Goal: Task Accomplishment & Management: Manage account settings

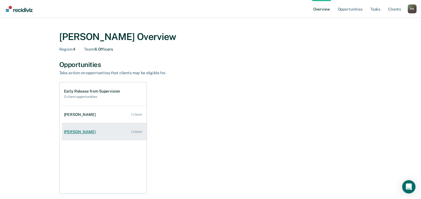
click at [77, 132] on div "[PERSON_NAME]" at bounding box center [81, 132] width 34 height 5
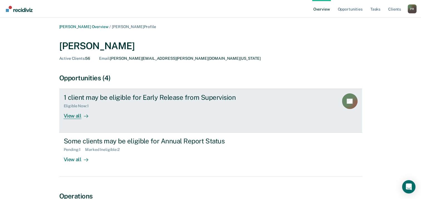
click at [78, 115] on div "View all" at bounding box center [79, 114] width 31 height 11
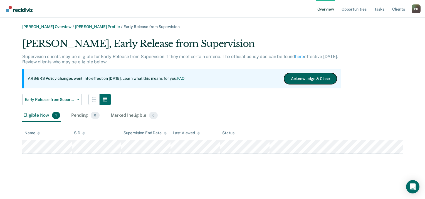
click at [312, 77] on button "Acknowledge & Close" at bounding box center [310, 78] width 53 height 11
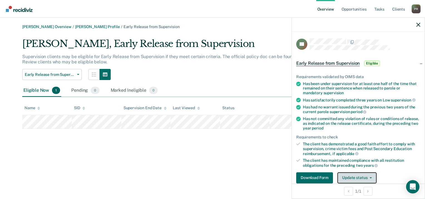
click at [350, 176] on button "Update status" at bounding box center [357, 178] width 39 height 11
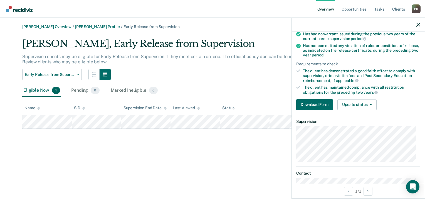
scroll to position [74, 0]
click at [370, 100] on button "Update status" at bounding box center [357, 104] width 39 height 11
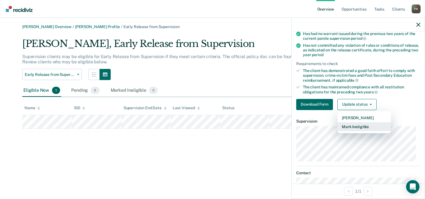
click at [361, 124] on button "Mark Ineligible" at bounding box center [365, 127] width 54 height 9
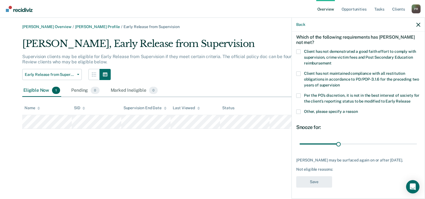
scroll to position [28, 0]
click at [320, 109] on span "Other, please specify a reason" at bounding box center [331, 111] width 54 height 4
click at [358, 110] on input "Other, please specify a reason" at bounding box center [358, 110] width 0 height 0
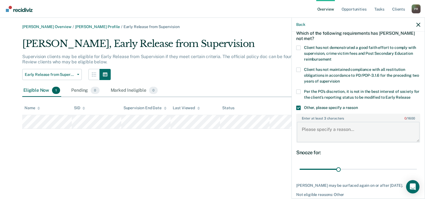
click at [323, 133] on textarea "Enter at least 3 characters 0 / 1600" at bounding box center [358, 132] width 123 height 21
type textarea "Client is being supervised on the Sex Offender Caseload."
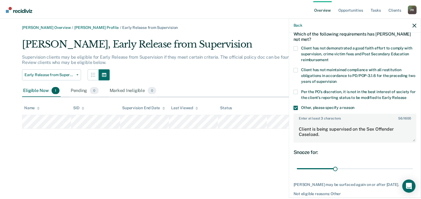
scroll to position [57, 0]
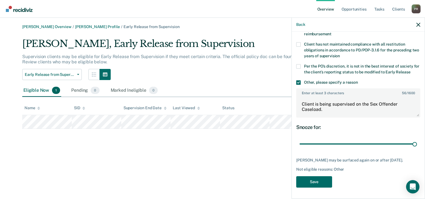
drag, startPoint x: 336, startPoint y: 139, endPoint x: 425, endPoint y: 138, distance: 89.1
type input "90"
click at [417, 140] on input "range" at bounding box center [359, 145] width 118 height 10
click at [307, 184] on button "Save" at bounding box center [315, 182] width 36 height 11
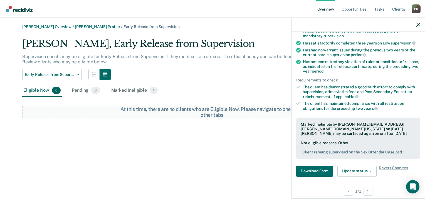
click at [144, 147] on div "Phillip Rainwater Overview / Jeffrey Pace Profile / Early Release from Supervis…" at bounding box center [213, 103] width 412 height 157
click at [21, 9] on img "Go to Recidiviz Home" at bounding box center [19, 9] width 27 height 6
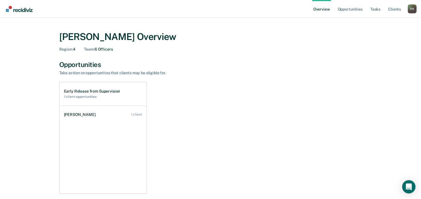
click at [218, 90] on div "Early Release from Supervision 1 client opportunities Isabella Gutierrez 1 clie…" at bounding box center [210, 138] width 303 height 112
click at [267, 62] on div "Opportunities" at bounding box center [210, 65] width 303 height 8
click at [27, 13] on link "Go to Recidiviz Home" at bounding box center [19, 9] width 30 height 18
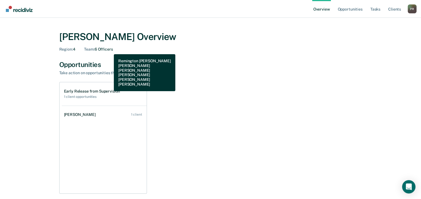
click at [110, 50] on div "Team : 6 Officers" at bounding box center [98, 49] width 29 height 5
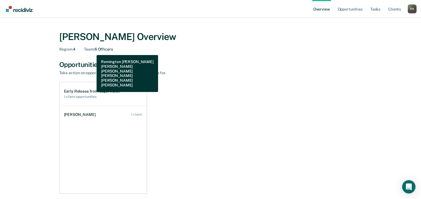
click at [92, 51] on span "Team :" at bounding box center [89, 49] width 10 height 4
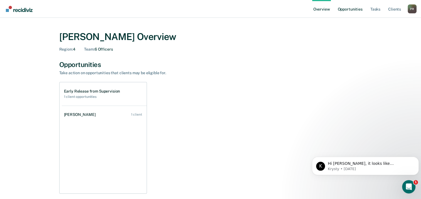
click at [343, 14] on link "Opportunities" at bounding box center [350, 9] width 27 height 18
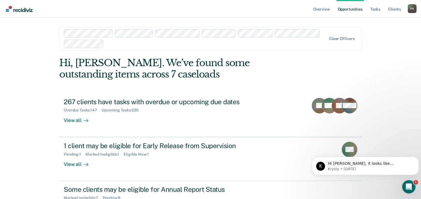
click at [390, 40] on div "Overview Opportunities Tasks Client s [PERSON_NAME] P R Profile How it works Lo…" at bounding box center [210, 123] width 421 height 247
click at [377, 8] on link "Tasks" at bounding box center [376, 9] width 12 height 18
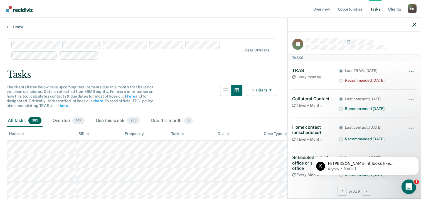
click at [405, 189] on div "Open Intercom Messenger" at bounding box center [408, 186] width 18 height 18
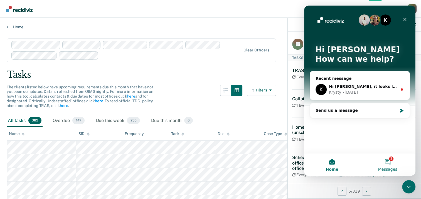
click at [390, 166] on button "1 Messages" at bounding box center [388, 165] width 56 height 22
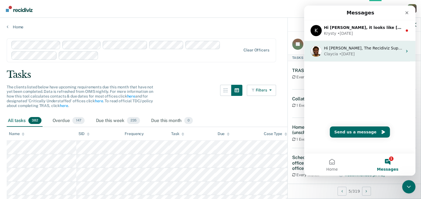
click at [406, 51] on icon "Intercom messenger" at bounding box center [406, 51] width 1 height 3
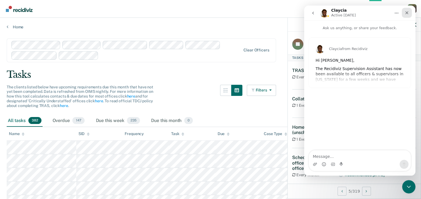
click at [406, 11] on icon "Close" at bounding box center [407, 13] width 4 height 4
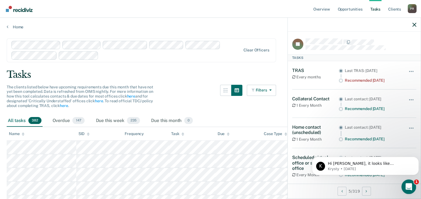
click at [412, 183] on div "Open Intercom Messenger" at bounding box center [408, 186] width 18 height 18
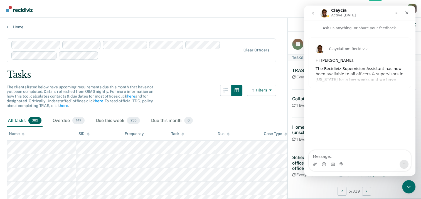
click at [359, 78] on div "Claycia from Recidiviz Hi [PERSON_NAME], The Recidiviz Supervision Assistant ha…" at bounding box center [360, 63] width 102 height 50
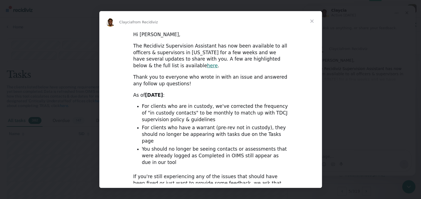
click at [310, 22] on span "Close" at bounding box center [312, 21] width 20 height 20
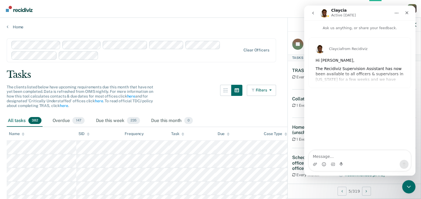
click at [315, 11] on icon "go back" at bounding box center [313, 13] width 4 height 4
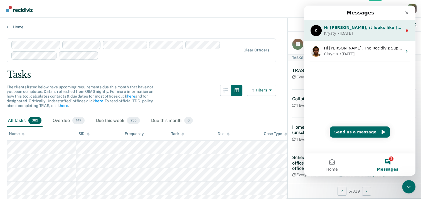
click at [339, 31] on div "• [DATE]" at bounding box center [345, 34] width 16 height 6
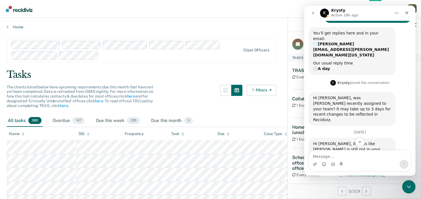
scroll to position [40, 0]
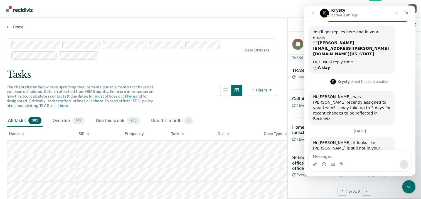
click at [312, 13] on icon "go back" at bounding box center [313, 13] width 4 height 4
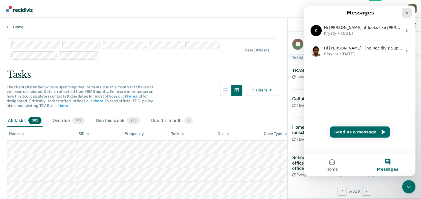
click at [409, 12] on icon "Close" at bounding box center [407, 13] width 4 height 4
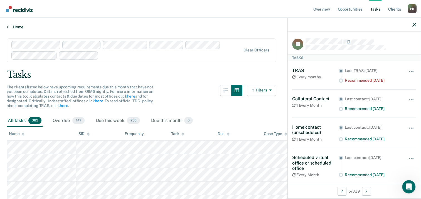
click at [17, 26] on link "Home" at bounding box center [211, 27] width 408 height 5
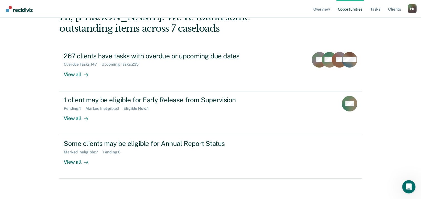
scroll to position [48, 0]
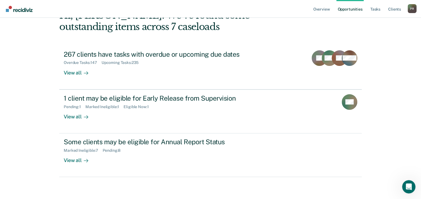
click at [9, 12] on img "Go to Recidiviz Home" at bounding box center [19, 9] width 27 height 6
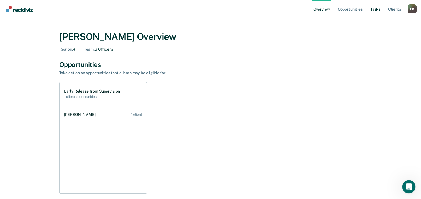
click at [378, 8] on link "Tasks" at bounding box center [376, 9] width 12 height 18
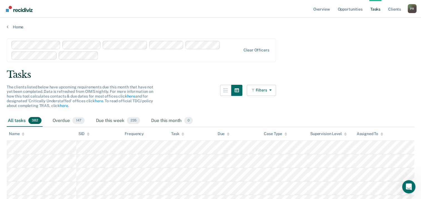
click at [334, 134] on div "Supervision Level" at bounding box center [328, 134] width 36 height 5
click at [272, 92] on button "Filters" at bounding box center [262, 90] width 30 height 11
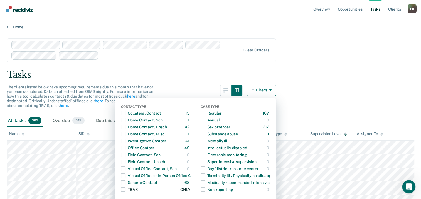
click at [126, 188] on span "button" at bounding box center [123, 190] width 4 height 4
click at [322, 75] on div "Tasks" at bounding box center [211, 74] width 408 height 11
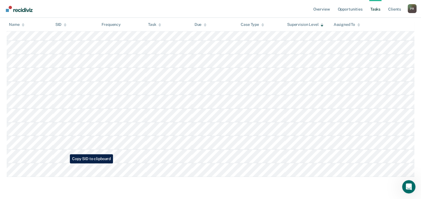
scroll to position [2217, 0]
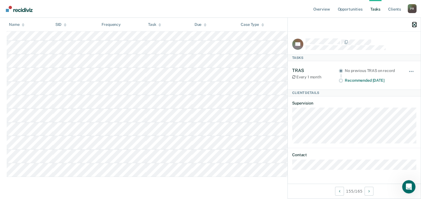
click at [416, 25] on icon "button" at bounding box center [415, 25] width 4 height 4
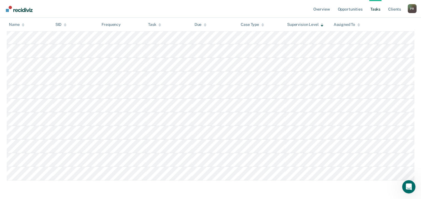
scroll to position [2214, 0]
click at [408, 11] on div "P R" at bounding box center [412, 8] width 9 height 9
click at [383, 28] on link "How it works" at bounding box center [390, 29] width 45 height 5
click at [407, 189] on icon "Open Intercom Messenger" at bounding box center [408, 186] width 9 height 9
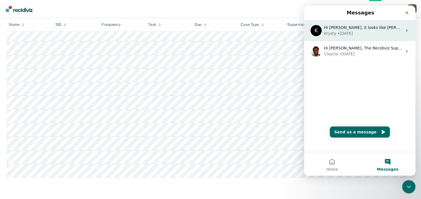
click at [407, 31] on div "K Hi [PERSON_NAME], it looks like [PERSON_NAME] is still not in your Supervisor…" at bounding box center [359, 30] width 111 height 21
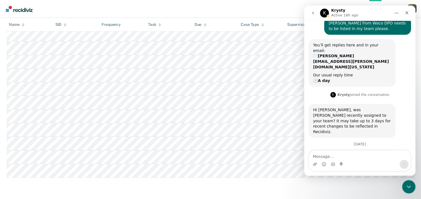
scroll to position [40, 0]
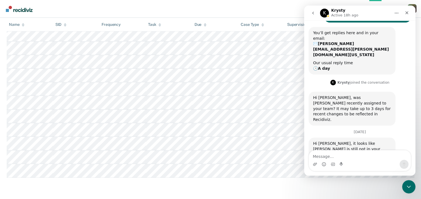
click at [393, 14] on button "Home" at bounding box center [397, 13] width 11 height 11
click at [394, 13] on button "Home" at bounding box center [397, 13] width 11 height 11
click at [315, 14] on icon "go back" at bounding box center [313, 13] width 4 height 4
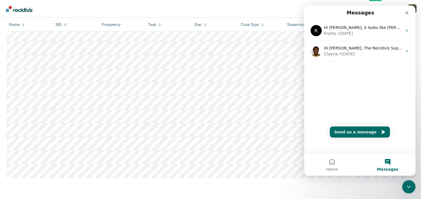
scroll to position [0, 0]
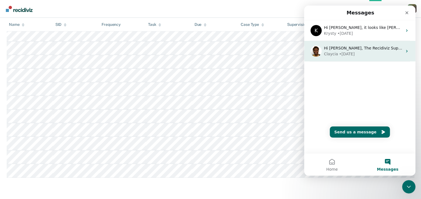
click at [407, 50] on div "Hi [PERSON_NAME], The Recidiviz Supervision Assistant has now been available to…" at bounding box center [359, 51] width 111 height 21
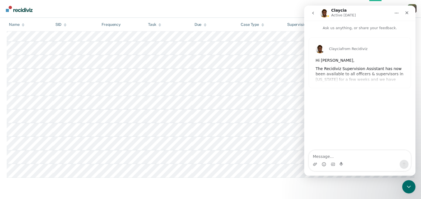
click at [315, 13] on button "go back" at bounding box center [313, 13] width 11 height 11
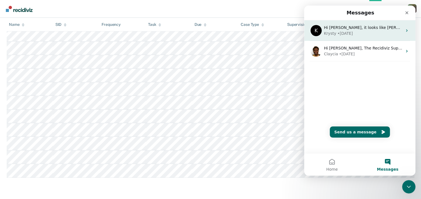
click at [405, 32] on icon "Intercom messenger" at bounding box center [407, 30] width 4 height 4
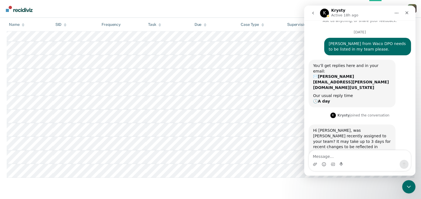
scroll to position [40, 0]
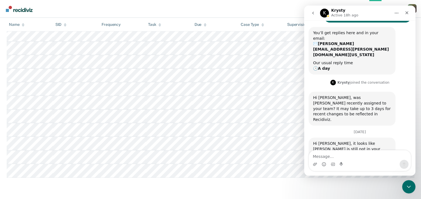
click at [313, 17] on button "go back" at bounding box center [313, 13] width 11 height 11
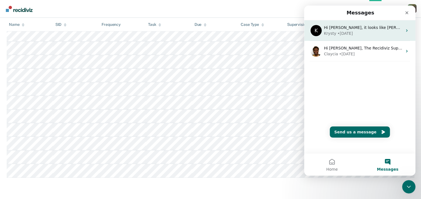
click at [317, 105] on div "K Hi [PERSON_NAME], it looks like [PERSON_NAME] is still not in your Supervisor…" at bounding box center [359, 86] width 111 height 133
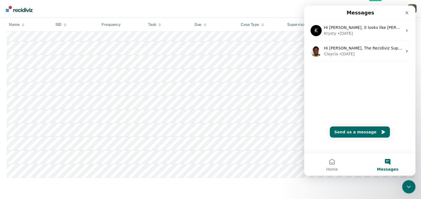
click at [405, 10] on div "Close" at bounding box center [407, 13] width 10 height 10
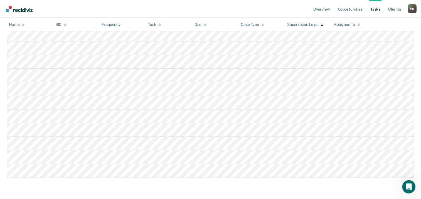
click at [270, 6] on nav "Overview Opportunities Tasks Client s [PERSON_NAME] P R Profile How it works Lo…" at bounding box center [210, 9] width 412 height 18
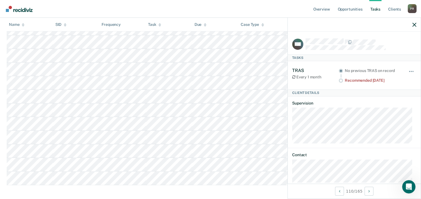
scroll to position [2217, 0]
click at [416, 25] on icon "button" at bounding box center [415, 25] width 4 height 4
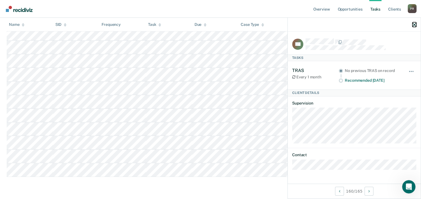
click at [415, 24] on icon "button" at bounding box center [415, 25] width 4 height 4
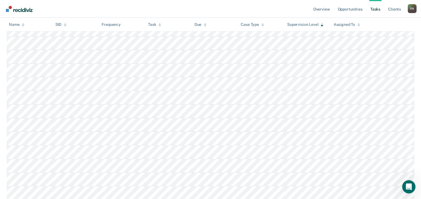
scroll to position [115, 0]
drag, startPoint x: 424, startPoint y: 28, endPoint x: 420, endPoint y: 158, distance: 130.7
drag, startPoint x: 424, startPoint y: 25, endPoint x: 415, endPoint y: 156, distance: 131.5
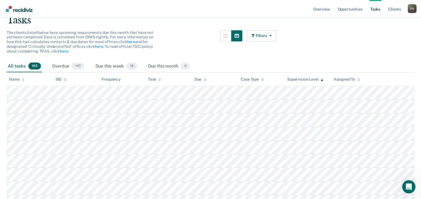
scroll to position [66, 0]
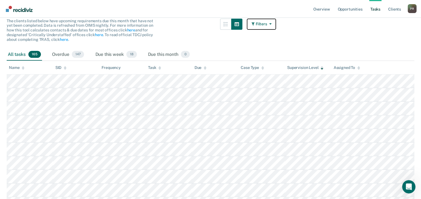
click at [265, 28] on button "Filters" at bounding box center [262, 24] width 30 height 11
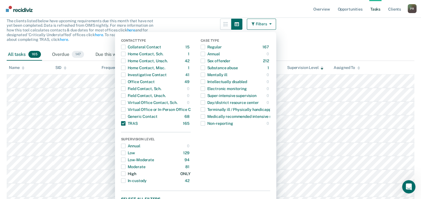
click at [140, 173] on button "High 26 ONLY" at bounding box center [156, 173] width 70 height 7
click at [399, 37] on main "Clear officers Tasks The clients listed below have upcoming requirements due th…" at bounding box center [210, 104] width 421 height 282
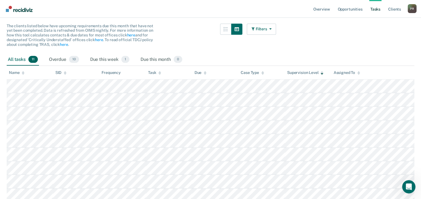
scroll to position [64, 0]
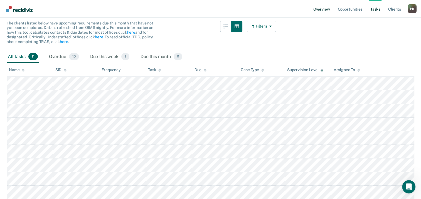
click at [322, 12] on link "Overview" at bounding box center [321, 9] width 19 height 18
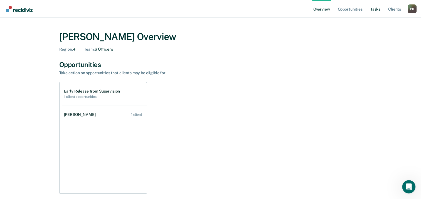
click at [380, 6] on link "Tasks" at bounding box center [376, 9] width 12 height 18
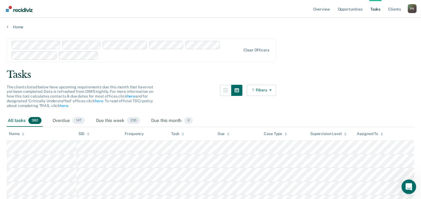
click at [405, 189] on div "Open Intercom Messenger" at bounding box center [408, 186] width 18 height 18
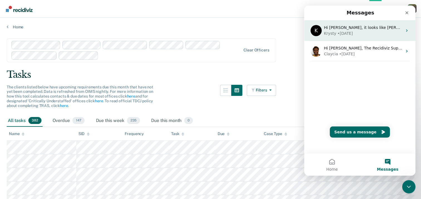
click at [343, 40] on div "K Hi [PERSON_NAME], it looks like [PERSON_NAME] is still not in your Supervisor…" at bounding box center [359, 30] width 111 height 21
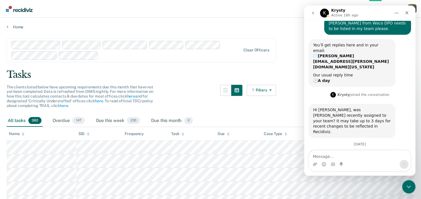
scroll to position [40, 0]
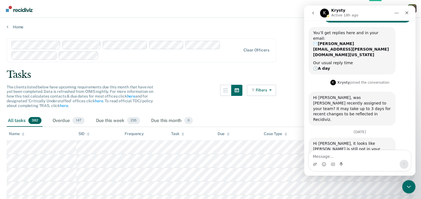
click at [409, 11] on icon "Close" at bounding box center [407, 13] width 4 height 4
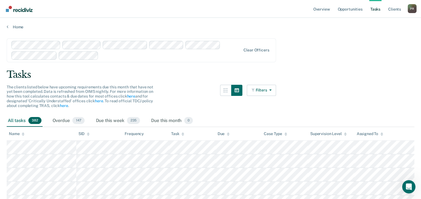
click at [12, 10] on img "Go to Recidiviz Home" at bounding box center [19, 9] width 27 height 6
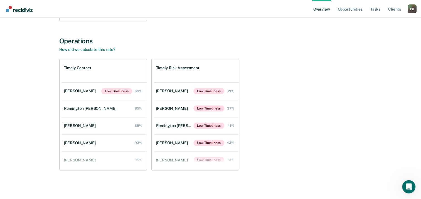
drag, startPoint x: 4, startPoint y: 9, endPoint x: 331, endPoint y: 39, distance: 327.8
click at [331, 39] on div "Operations" at bounding box center [210, 41] width 303 height 8
click at [415, 6] on div "P R" at bounding box center [412, 8] width 9 height 9
click at [387, 120] on div "[PERSON_NAME] Overview Region : 4 Team : 6 Officers Opportunities Take action o…" at bounding box center [211, 17] width 408 height 330
click at [409, 184] on icon "Open Intercom Messenger" at bounding box center [408, 186] width 9 height 9
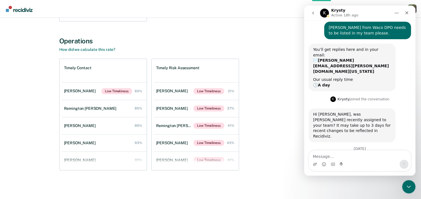
scroll to position [40, 0]
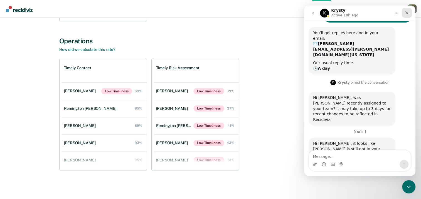
click at [405, 11] on icon "Close" at bounding box center [407, 13] width 4 height 4
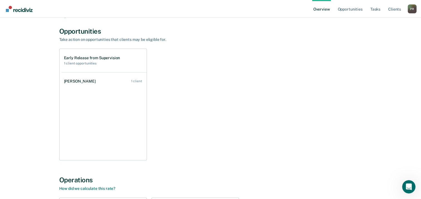
scroll to position [0, 0]
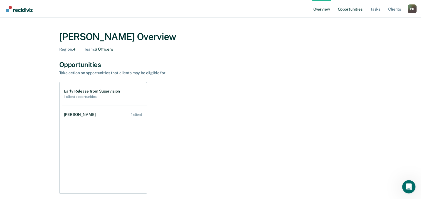
click at [351, 6] on link "Opportunities" at bounding box center [350, 9] width 27 height 18
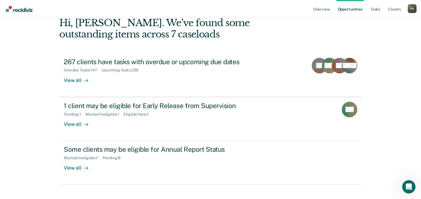
scroll to position [48, 0]
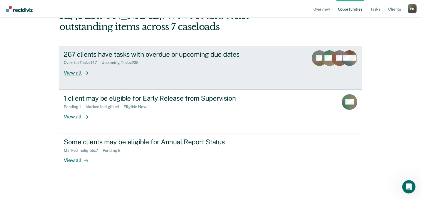
click at [167, 57] on div "267 clients have tasks with overdue or upcoming due dates" at bounding box center [161, 54] width 195 height 8
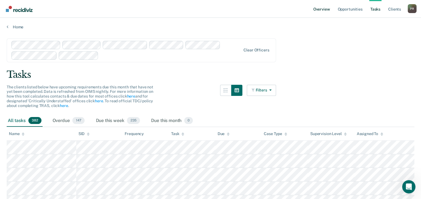
click at [317, 12] on link "Overview" at bounding box center [321, 9] width 19 height 18
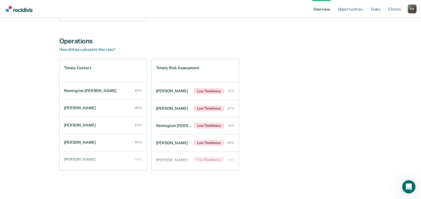
scroll to position [22, 0]
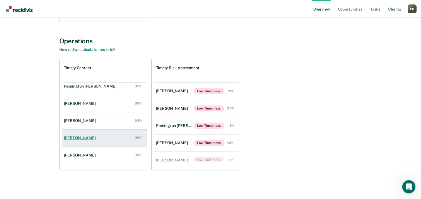
click at [102, 141] on link "[PERSON_NAME] 95%" at bounding box center [104, 138] width 85 height 16
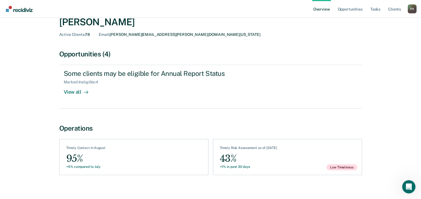
scroll to position [29, 0]
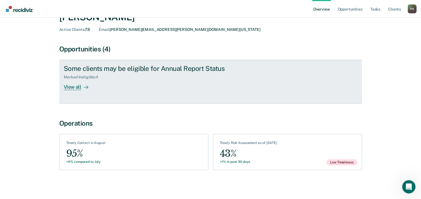
click at [79, 89] on div "View all" at bounding box center [79, 85] width 31 height 11
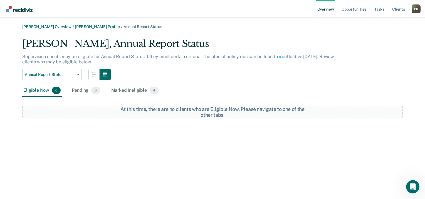
click at [97, 27] on link "[PERSON_NAME] Profile" at bounding box center [97, 27] width 45 height 5
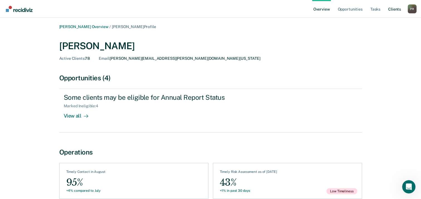
click at [401, 9] on link "Client s" at bounding box center [394, 9] width 15 height 18
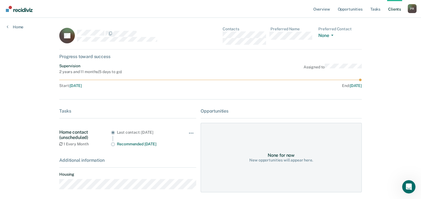
scroll to position [23, 0]
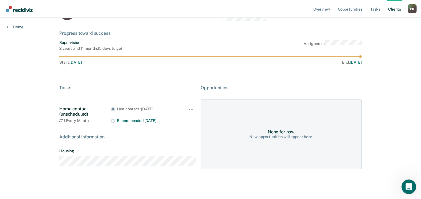
click at [403, 189] on div "Open Intercom Messenger" at bounding box center [408, 186] width 18 height 18
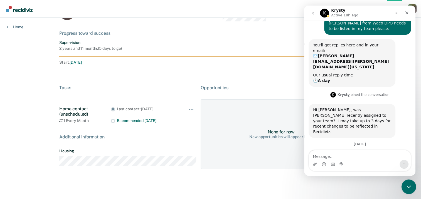
scroll to position [40, 0]
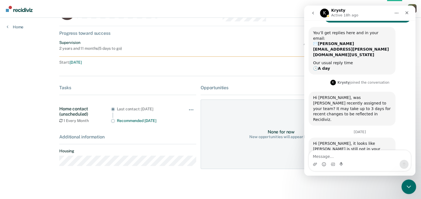
click at [403, 189] on div "Close Intercom Messenger" at bounding box center [408, 186] width 13 height 13
